Goal: Task Accomplishment & Management: Complete application form

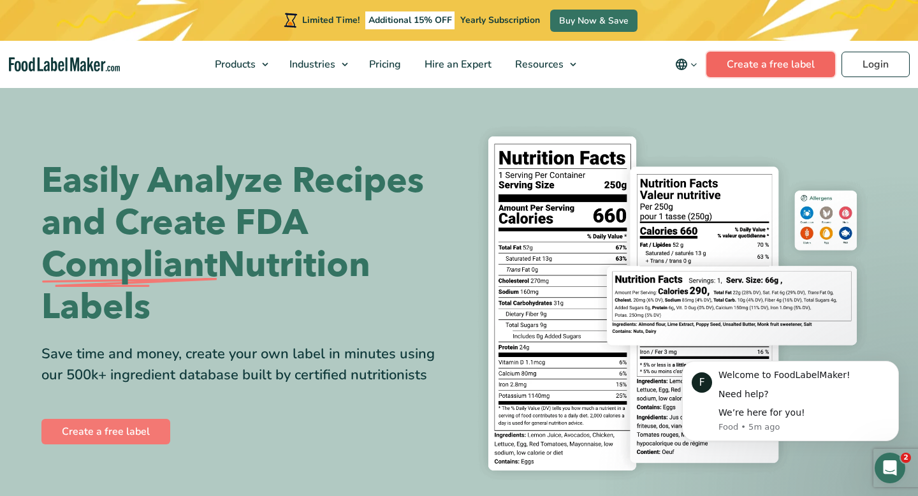
click at [774, 69] on link "Create a free label" at bounding box center [770, 64] width 129 height 25
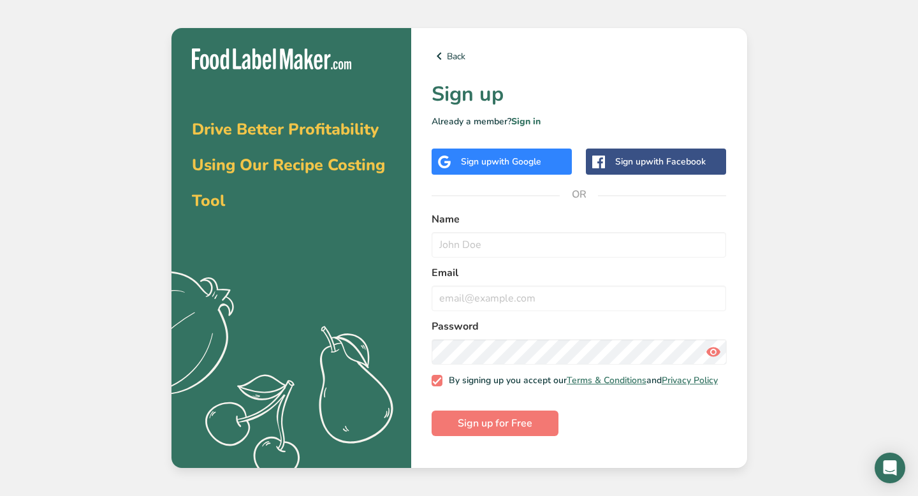
click at [541, 162] on span "with Google" at bounding box center [516, 162] width 50 height 12
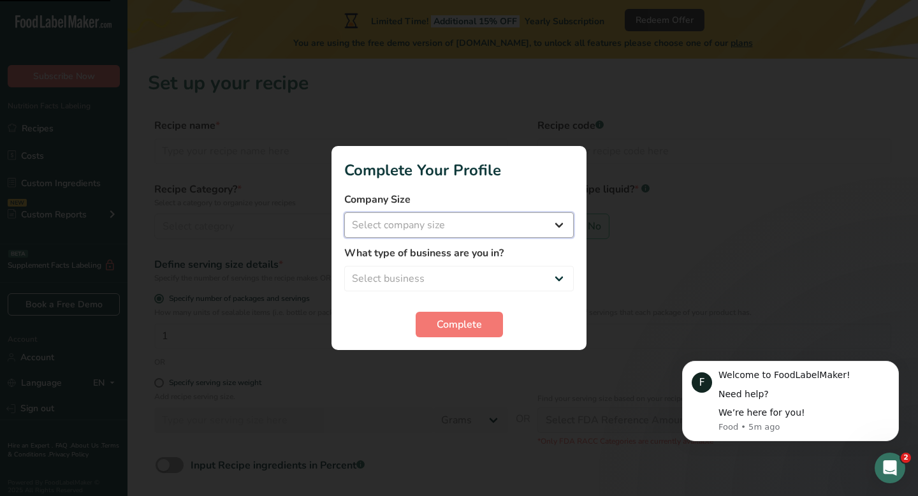
click at [430, 235] on select "Select company size Fewer than 10 Employees 10 to 50 Employees 51 to 500 Employ…" at bounding box center [458, 224] width 229 height 25
select select "1"
click at [440, 275] on select "Select business Packaged Food Manufacturer Restaurant & Cafe Bakery Meal Plans …" at bounding box center [458, 278] width 229 height 25
select select "2"
click at [465, 235] on select "Fewer than 10 Employees 10 to 50 Employees 51 to 500 Employees Over 500 Employe…" at bounding box center [458, 224] width 229 height 25
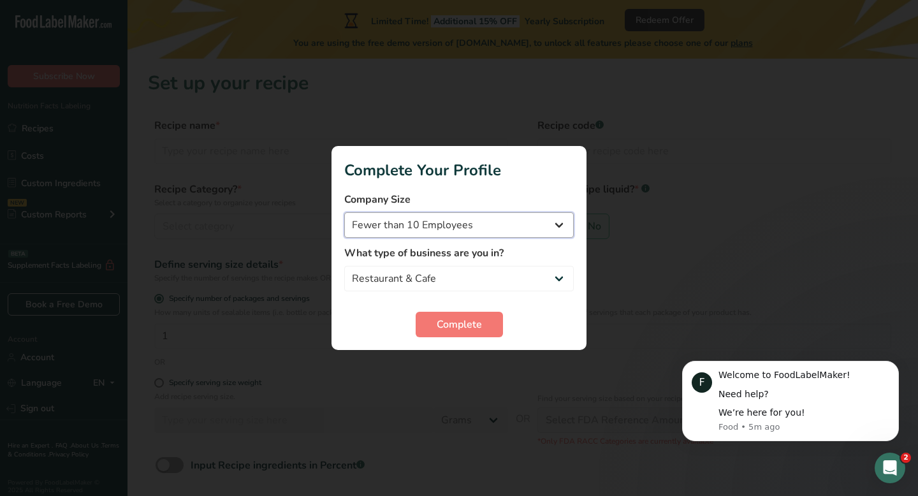
select select "2"
click at [447, 314] on button "Complete" at bounding box center [459, 324] width 87 height 25
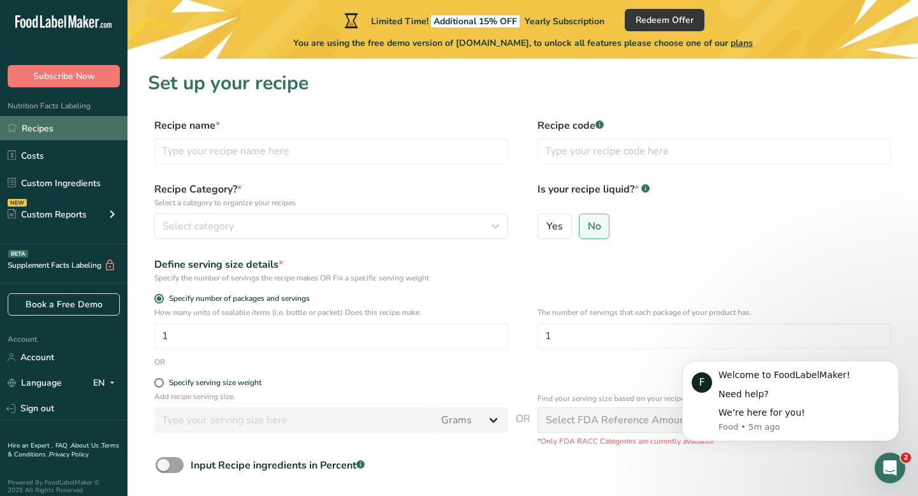
click at [65, 126] on link "Recipes" at bounding box center [63, 128] width 127 height 24
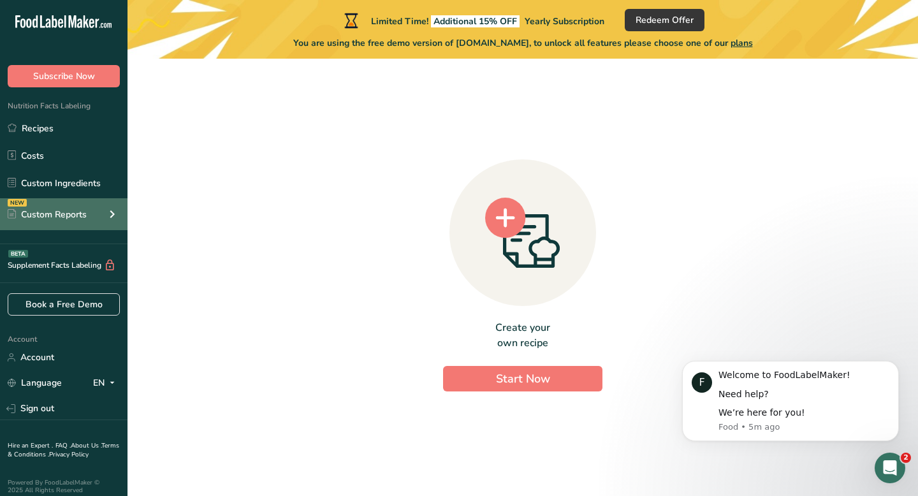
click at [78, 207] on div "NEW Custom Reports" at bounding box center [63, 214] width 127 height 32
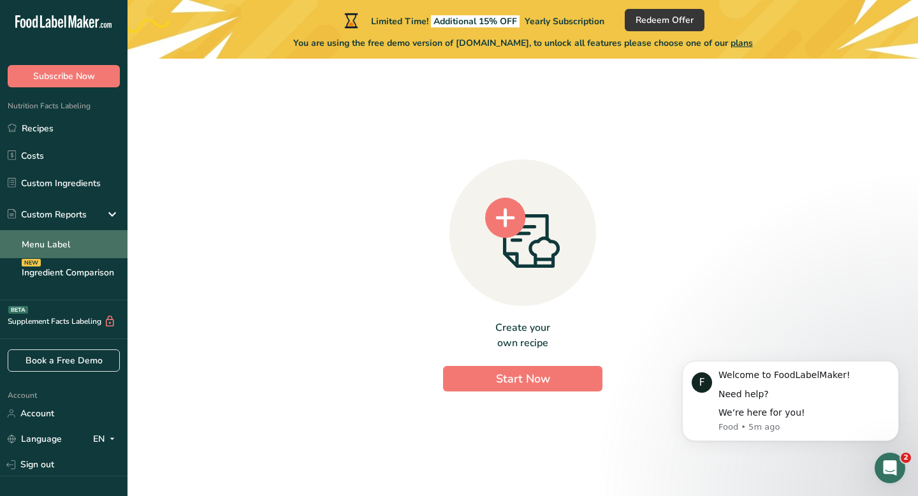
click at [66, 250] on link "Menu Label" at bounding box center [63, 244] width 127 height 28
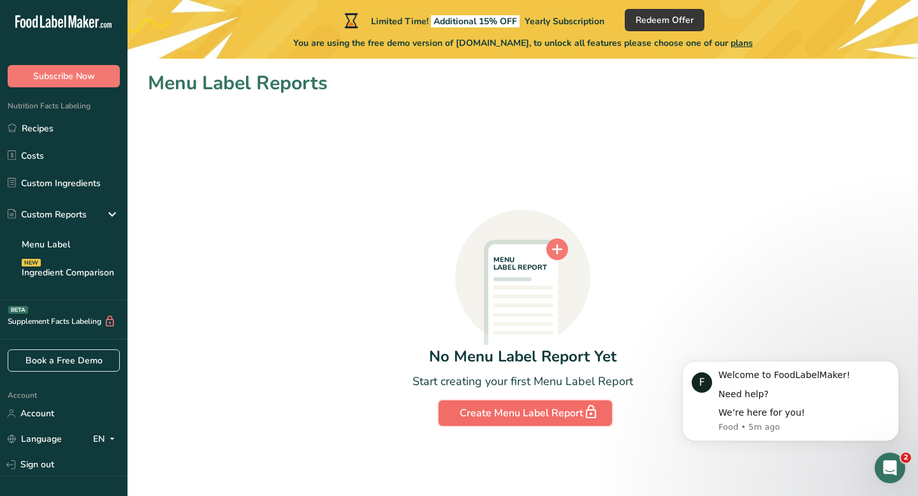
click at [477, 411] on div "Create Menu Label Report" at bounding box center [525, 413] width 131 height 18
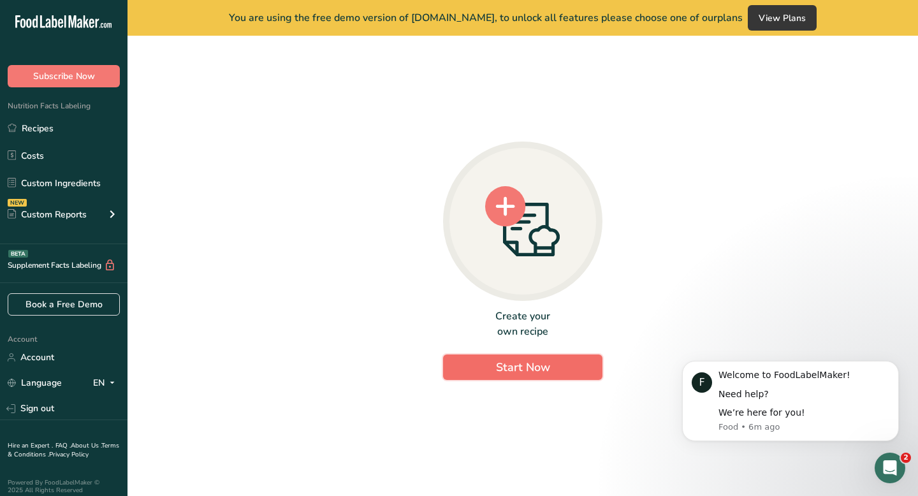
click at [532, 362] on span "Start Now" at bounding box center [523, 367] width 54 height 15
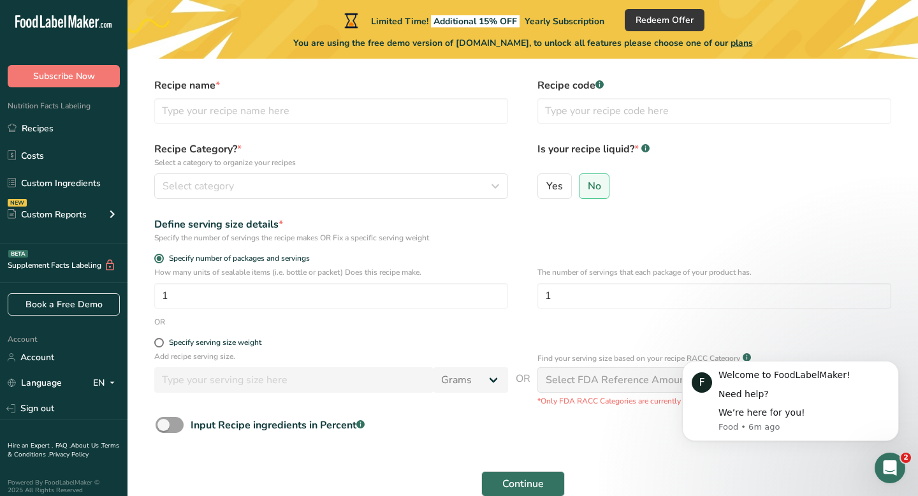
scroll to position [53, 0]
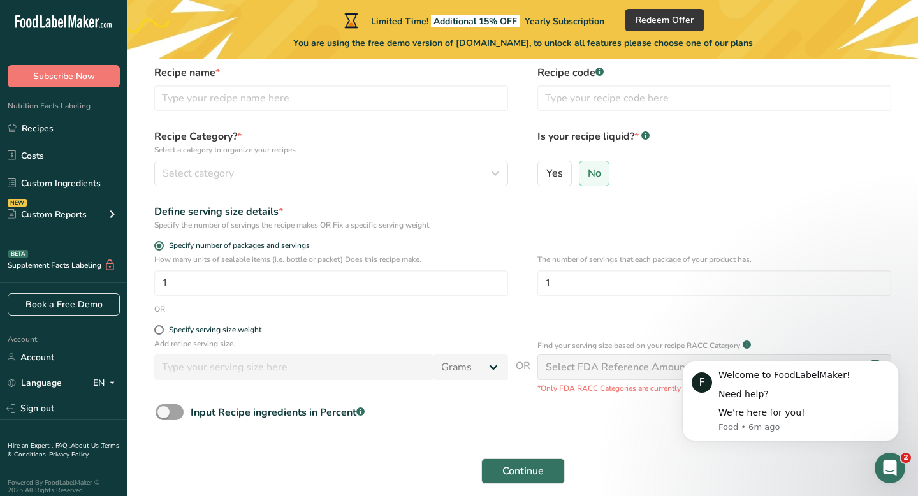
click at [581, 373] on div "Select FDA Reference Amount" at bounding box center [617, 367] width 143 height 15
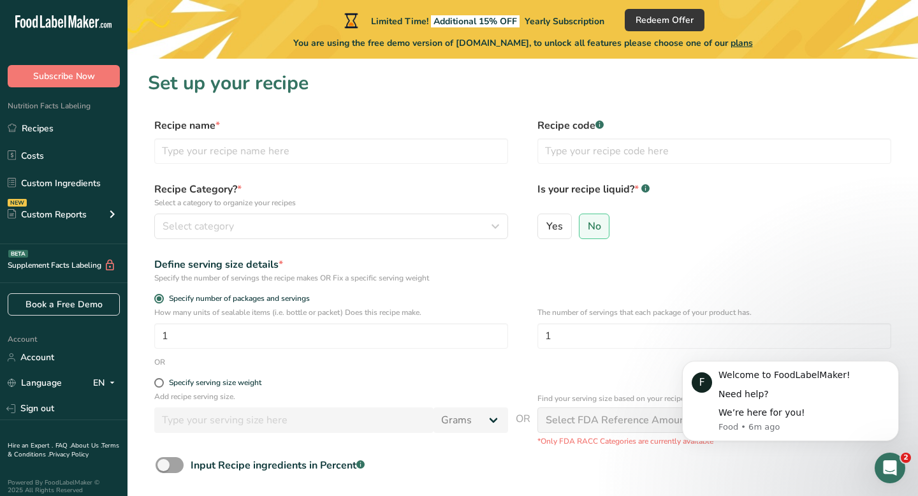
click at [405, 209] on div "Recipe Category? * Select a category to organize your recipes Select category S…" at bounding box center [331, 210] width 354 height 57
click at [405, 228] on div "Select category" at bounding box center [328, 226] width 330 height 15
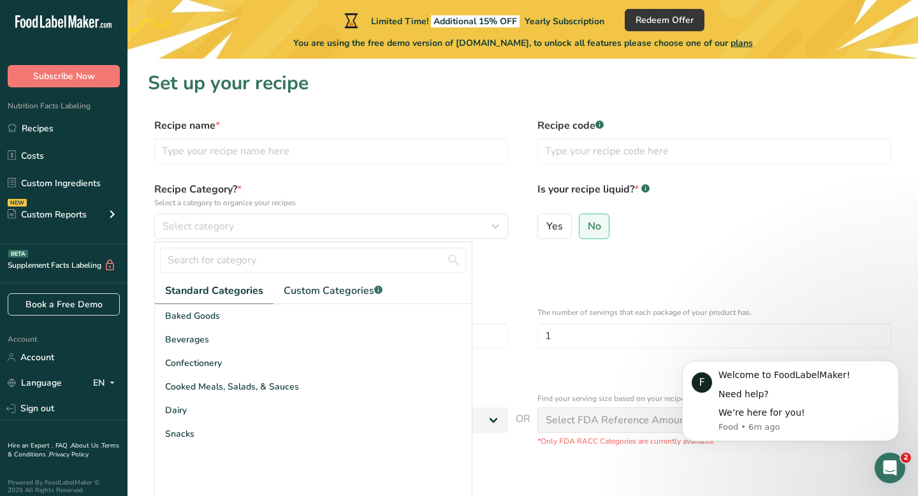
click at [374, 164] on div "Recipe name * Recipe code .a-a{fill:#347362;}.b-a{fill:#fff;}" at bounding box center [523, 145] width 750 height 54
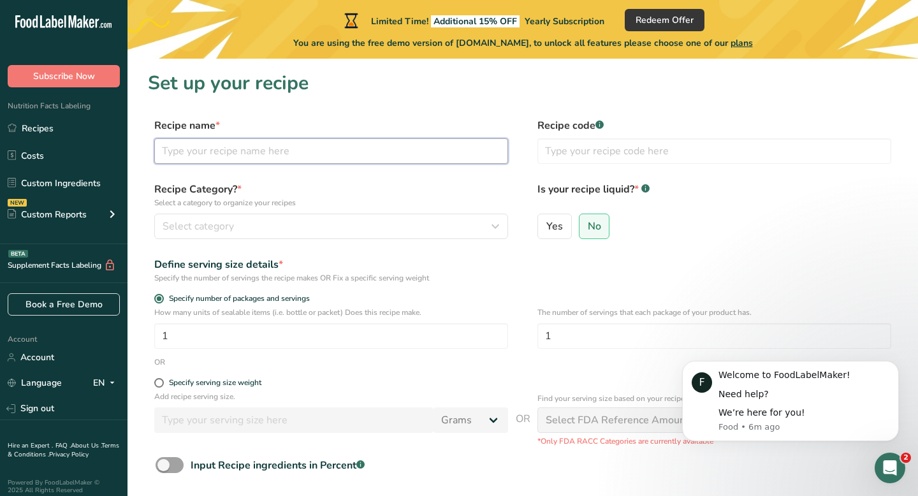
click at [374, 147] on input "text" at bounding box center [331, 150] width 354 height 25
click at [626, 163] on input "text" at bounding box center [714, 150] width 354 height 25
click at [344, 322] on div "How many units of sealable items (i.e. bottle or packet) Does this recipe make.…" at bounding box center [331, 328] width 354 height 42
click at [347, 342] on input "1" at bounding box center [331, 335] width 354 height 25
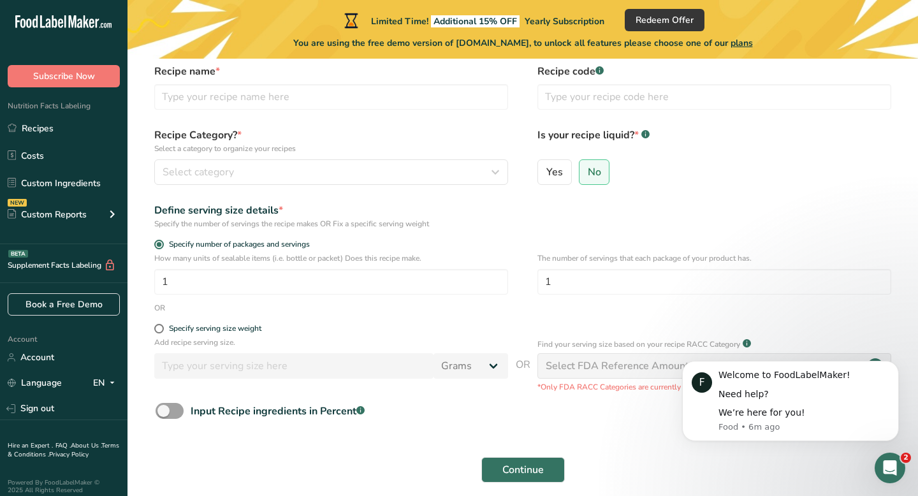
click at [226, 345] on p "Add recipe serving size." at bounding box center [331, 342] width 354 height 11
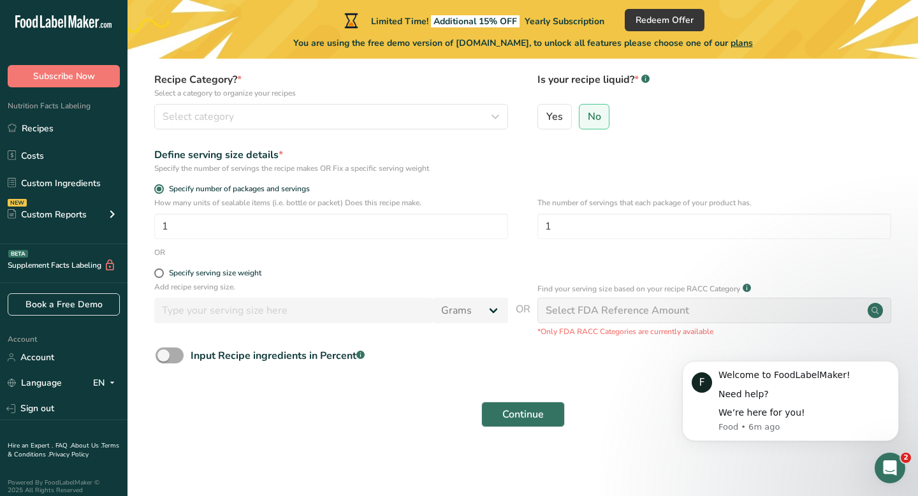
click at [177, 358] on span at bounding box center [170, 355] width 28 height 16
click at [164, 358] on input "Input Recipe ingredients in Percent .a-a{fill:#347362;}.b-a{fill:#fff;}" at bounding box center [160, 355] width 8 height 8
checkbox input "true"
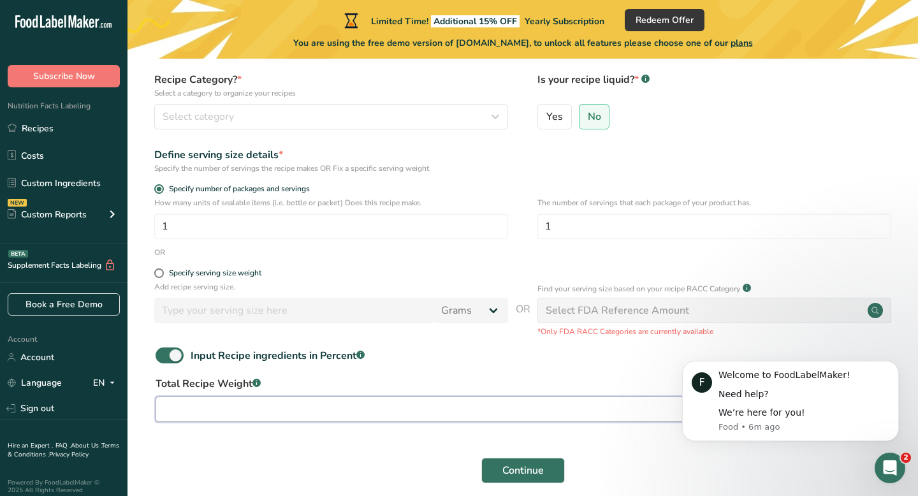
click at [231, 415] on input "number" at bounding box center [486, 408] width 661 height 25
click at [174, 363] on div "Input Recipe ingredients in Percent .a-a{fill:#347362;}.b-a{fill:#fff;}" at bounding box center [523, 360] width 750 height 26
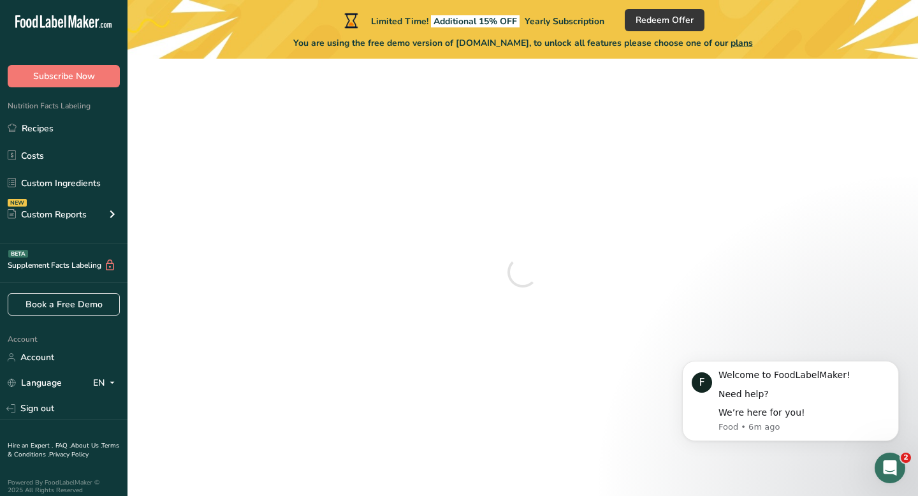
click at [43, 169] on ul "Recipes Costs Custom Ingredients NEW Custom Reports Menu Label Ingredient Compa…" at bounding box center [63, 173] width 127 height 114
click at [43, 181] on link "Custom Ingredients" at bounding box center [63, 183] width 127 height 24
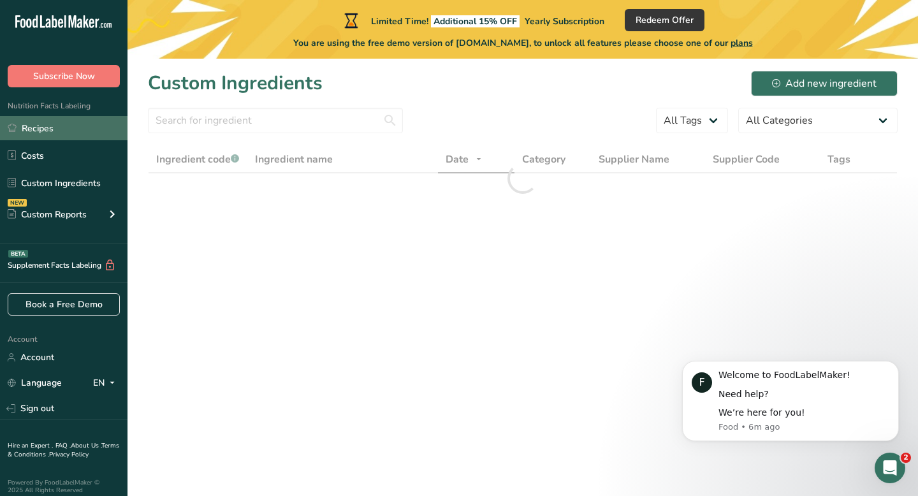
click at [66, 138] on link "Recipes" at bounding box center [63, 128] width 127 height 24
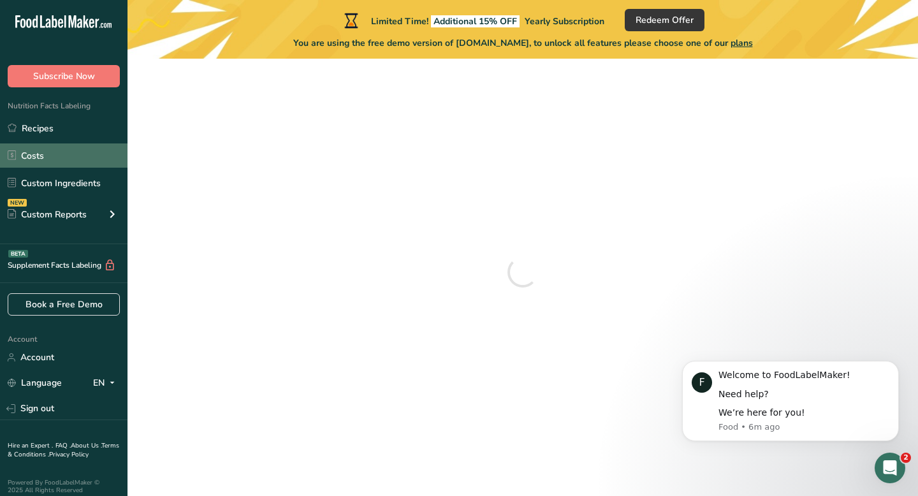
click at [62, 166] on link "Costs" at bounding box center [63, 155] width 127 height 24
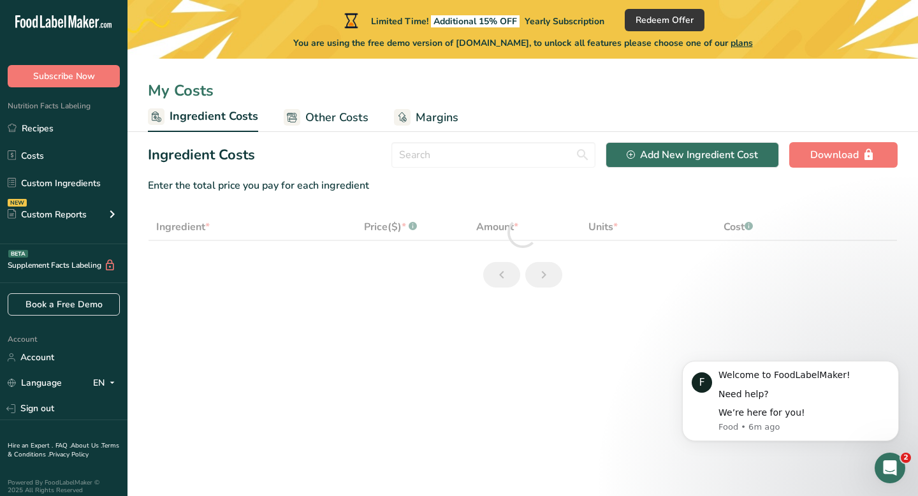
select select "1"
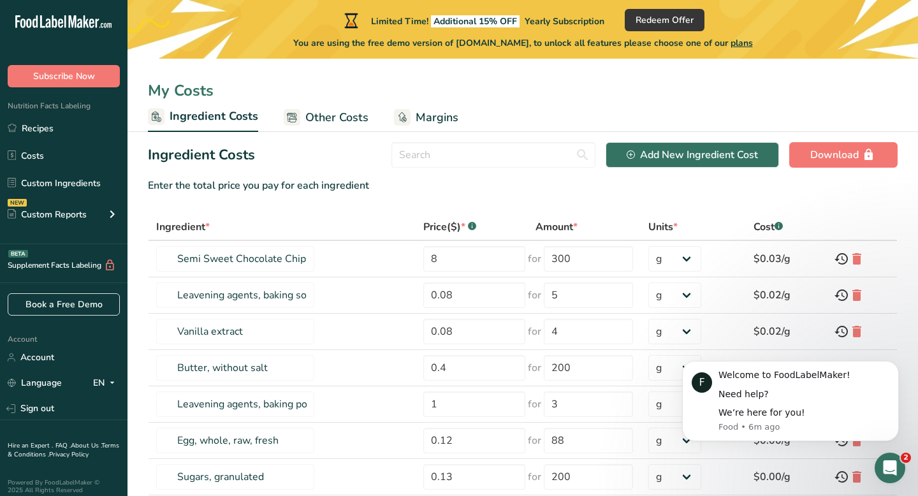
click at [342, 120] on span "Other Costs" at bounding box center [336, 117] width 63 height 17
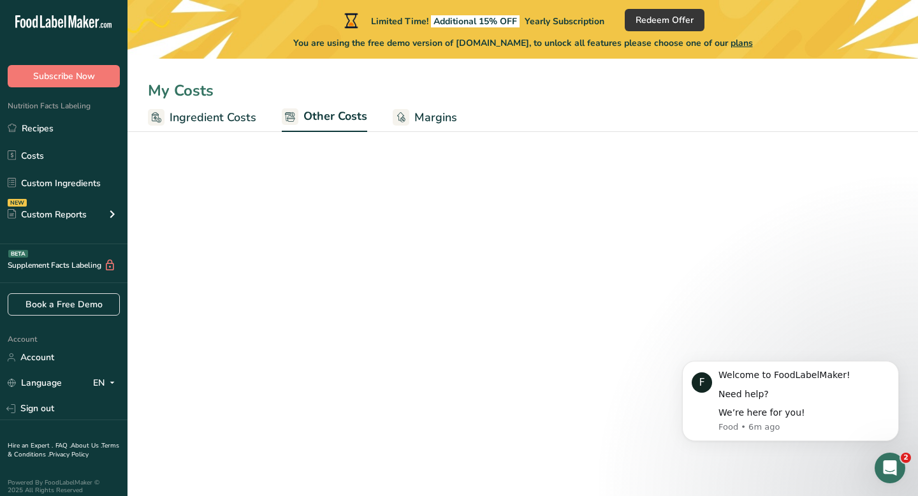
click at [480, 117] on ul "Ingredient Costs Other Costs Margins" at bounding box center [522, 117] width 790 height 30
